Goal: Use online tool/utility: Utilize a website feature to perform a specific function

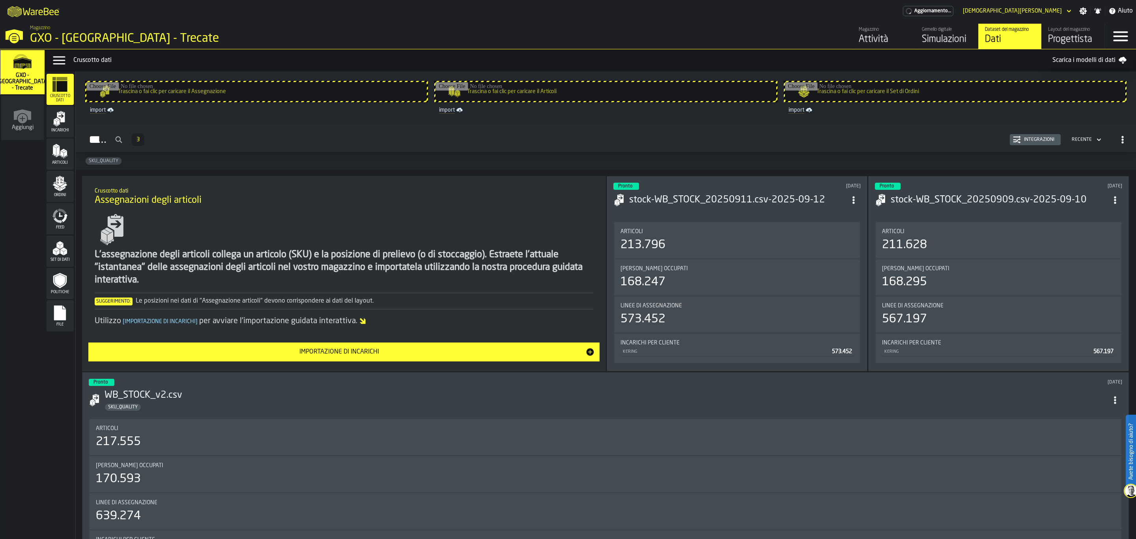
click at [1056, 24] on link "Layout del magazzino Progettista" at bounding box center [1072, 36] width 63 height 25
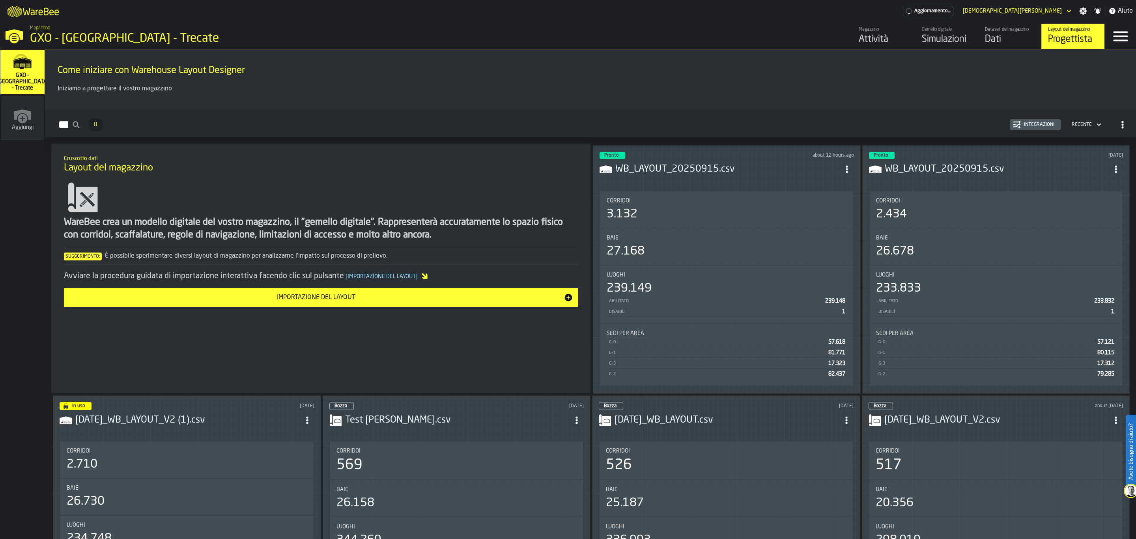
click at [701, 174] on h3 "WB_LAYOUT_20250915.csv" at bounding box center [727, 169] width 224 height 13
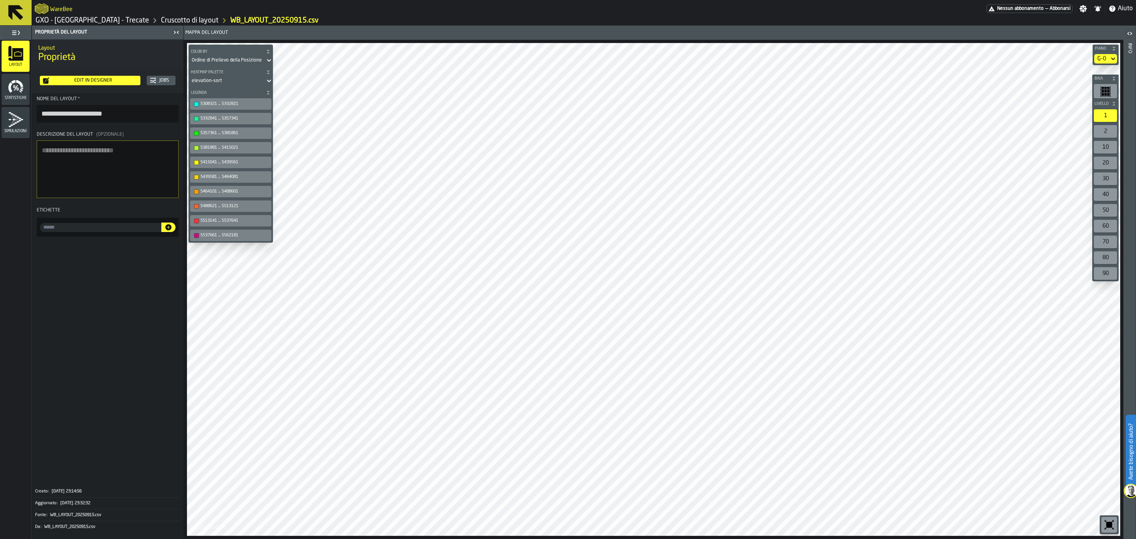
click at [80, 78] on div "Edit in Designer" at bounding box center [93, 81] width 88 height 6
